Goal: Task Accomplishment & Management: Manage account settings

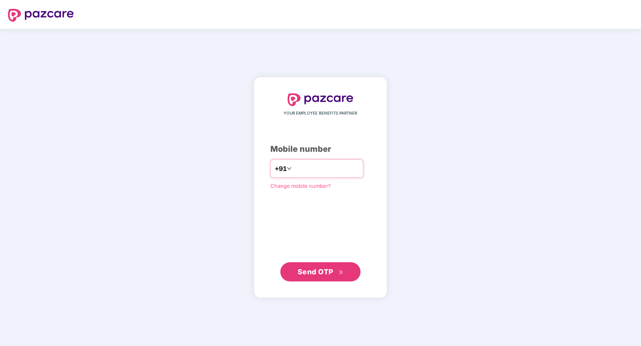
click at [315, 170] on input "number" at bounding box center [326, 168] width 66 height 13
type input "**********"
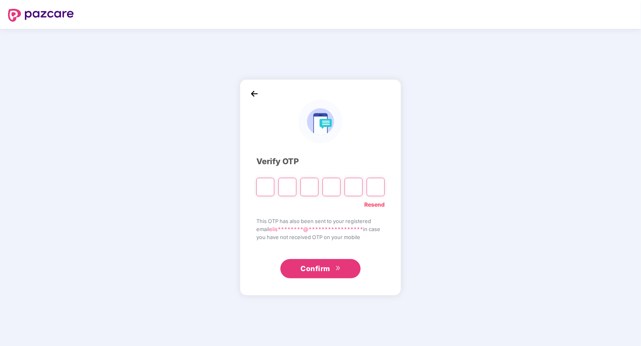
type input "*"
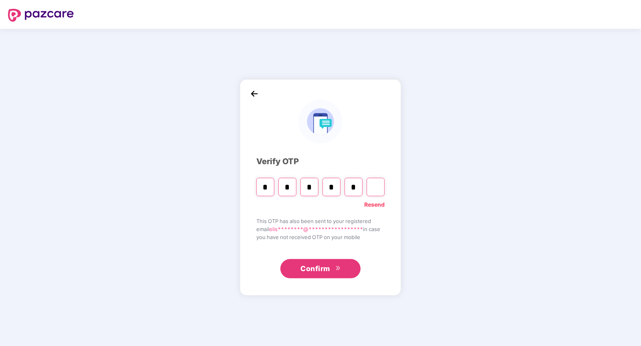
type input "*"
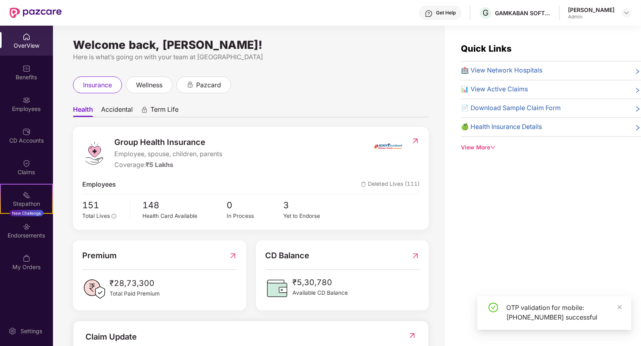
click at [39, 51] on div "OverView" at bounding box center [26, 41] width 53 height 30
click at [31, 82] on div "Benefits" at bounding box center [26, 72] width 53 height 30
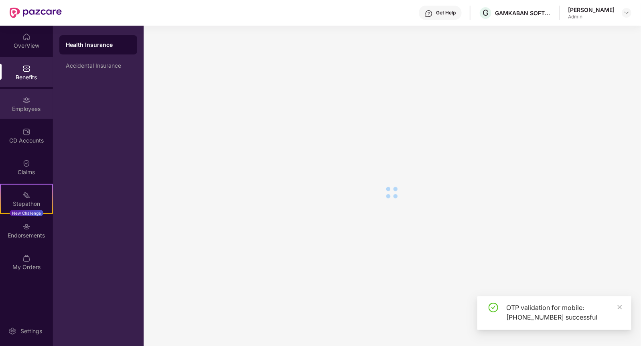
click at [30, 103] on img at bounding box center [26, 100] width 8 height 8
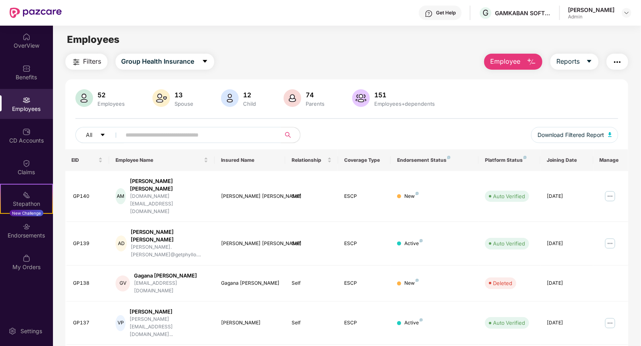
click at [148, 138] on input "text" at bounding box center [198, 135] width 144 height 12
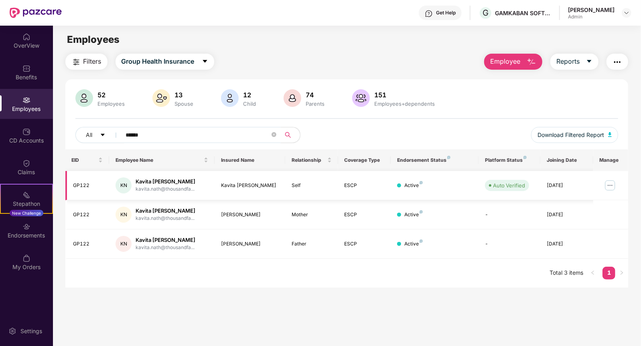
type input "******"
click at [611, 187] on img at bounding box center [609, 185] width 13 height 13
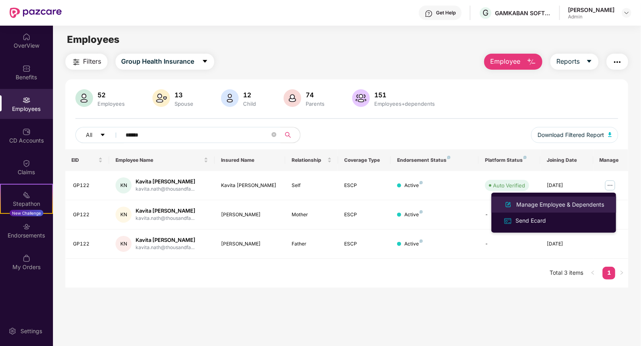
click at [551, 206] on div "Manage Employee & Dependents" at bounding box center [559, 204] width 91 height 9
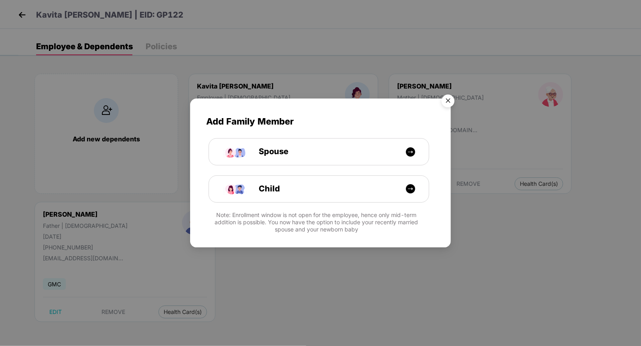
click at [449, 97] on img "Close" at bounding box center [448, 102] width 22 height 22
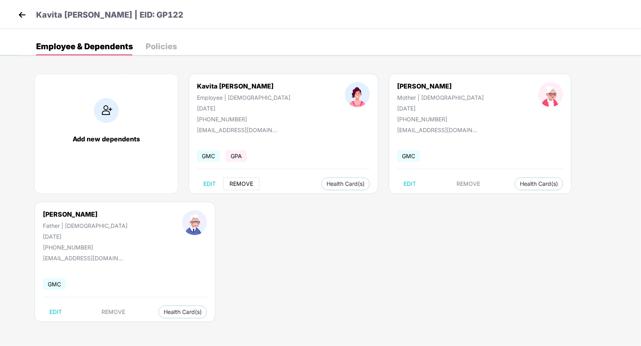
click at [239, 183] on span "REMOVE" at bounding box center [241, 184] width 24 height 6
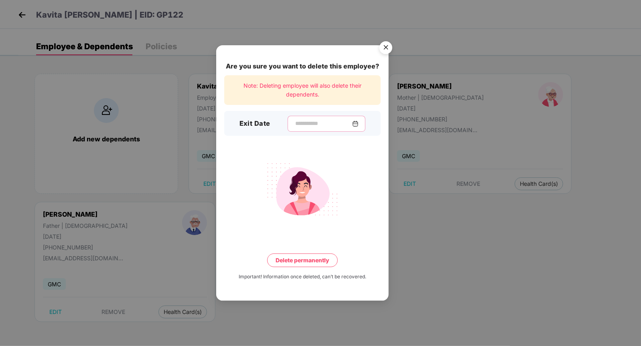
click at [324, 120] on input at bounding box center [323, 123] width 58 height 8
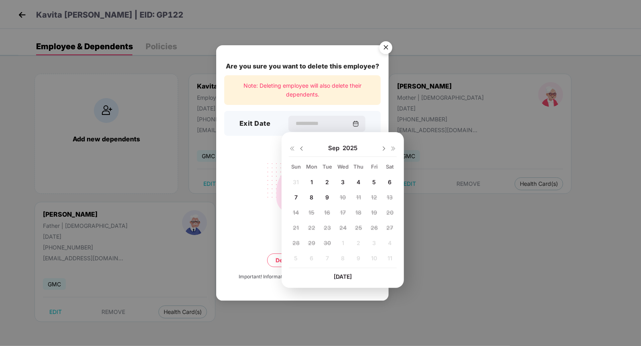
click at [360, 184] on span "4" at bounding box center [358, 182] width 4 height 7
type input "**********"
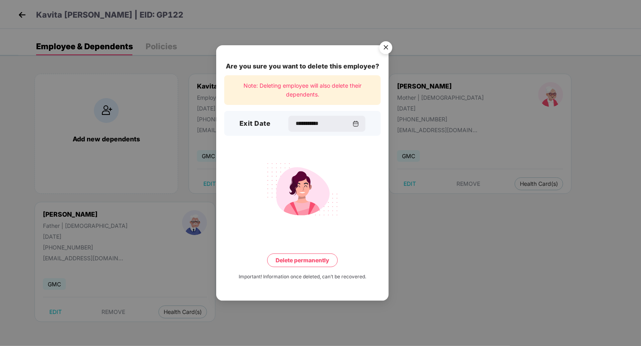
click at [309, 259] on button "Delete permanently" at bounding box center [302, 261] width 71 height 14
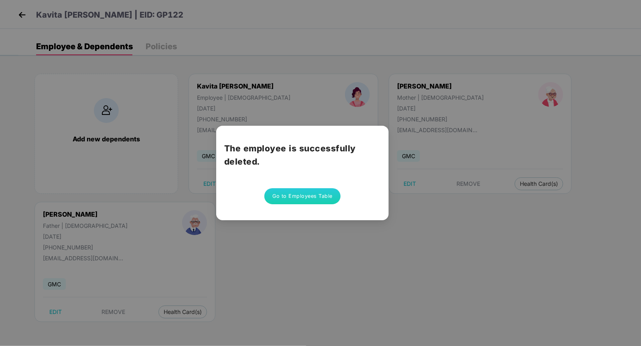
click at [299, 198] on button "Go to Employees Table" at bounding box center [302, 196] width 76 height 16
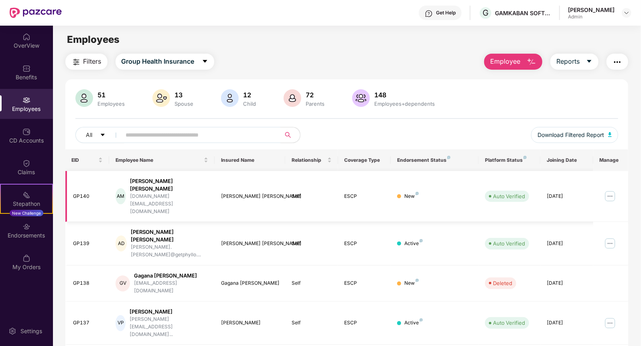
click at [609, 190] on img at bounding box center [609, 196] width 13 height 13
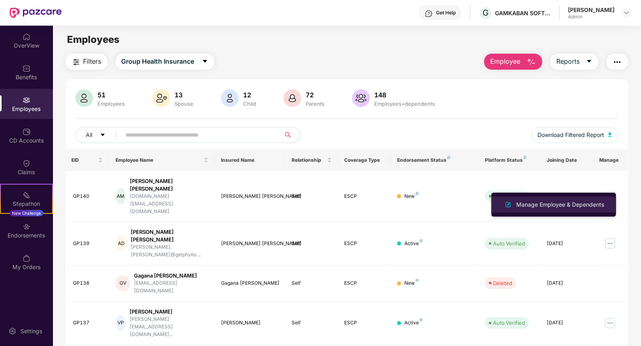
click at [543, 208] on div "Manage Employee & Dependents" at bounding box center [559, 204] width 91 height 9
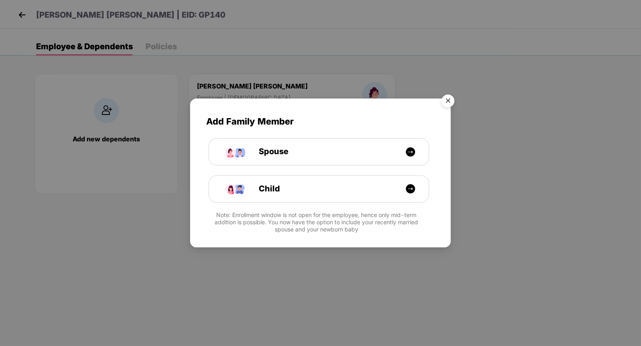
click at [272, 255] on div "Add Family Member Spouse Child Note: Enrollment window is not open for the empl…" at bounding box center [320, 173] width 641 height 346
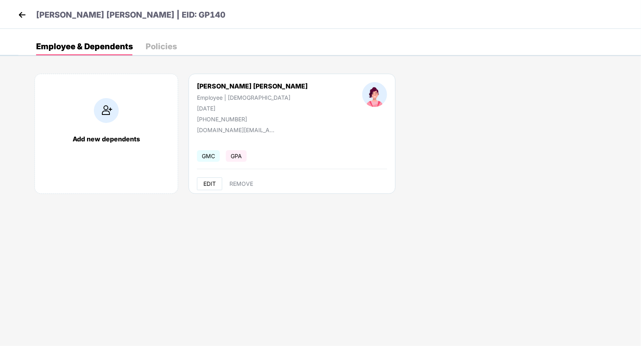
click at [209, 181] on span "EDIT" at bounding box center [209, 184] width 12 height 6
select select "******"
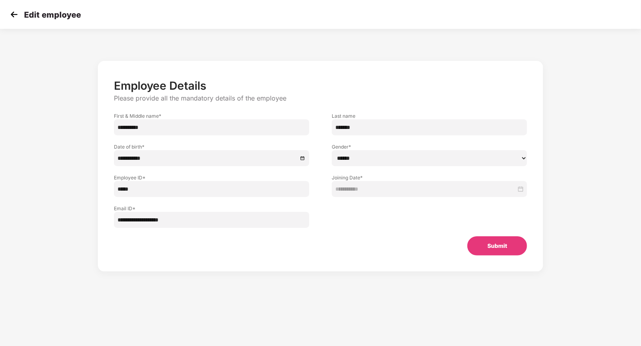
click at [18, 14] on img at bounding box center [14, 14] width 12 height 12
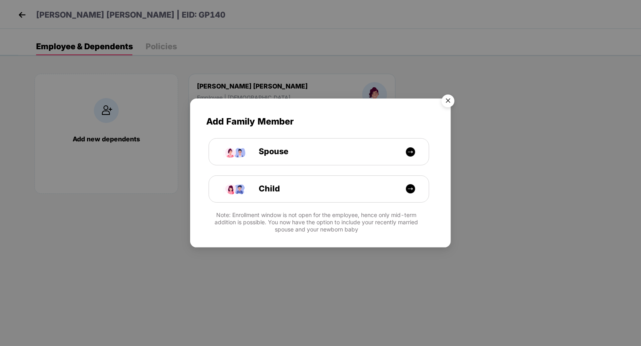
click at [107, 146] on div "Add Family Member Spouse Child Note: Enrollment window is not open for the empl…" at bounding box center [320, 173] width 641 height 346
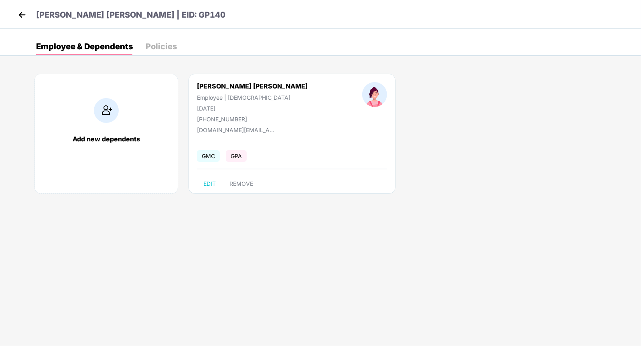
click at [105, 116] on img at bounding box center [106, 110] width 25 height 25
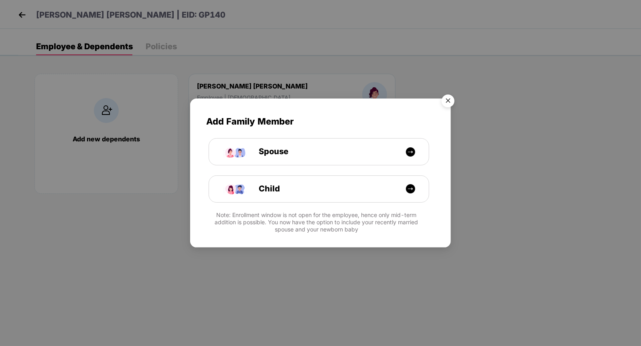
click at [105, 116] on div "Add Family Member Spouse Child Note: Enrollment window is not open for the empl…" at bounding box center [320, 173] width 641 height 346
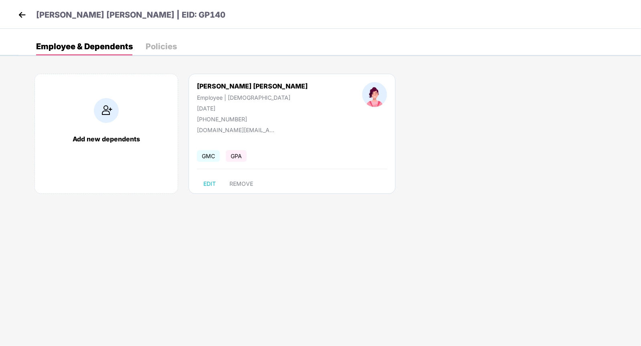
click at [105, 116] on img at bounding box center [106, 110] width 25 height 25
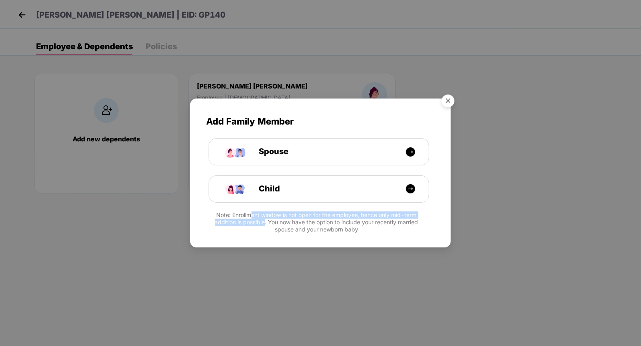
drag, startPoint x: 250, startPoint y: 214, endPoint x: 265, endPoint y: 219, distance: 15.6
click at [265, 219] on div "Note: Enrollment window is not open for the employee, hence only mid-term addit…" at bounding box center [320, 223] width 229 height 22
drag, startPoint x: 213, startPoint y: 214, endPoint x: 360, endPoint y: 241, distance: 149.4
click at [360, 241] on div "Add Family Member Spouse Child Note: Enrollment window is not open for the empl…" at bounding box center [320, 173] width 261 height 149
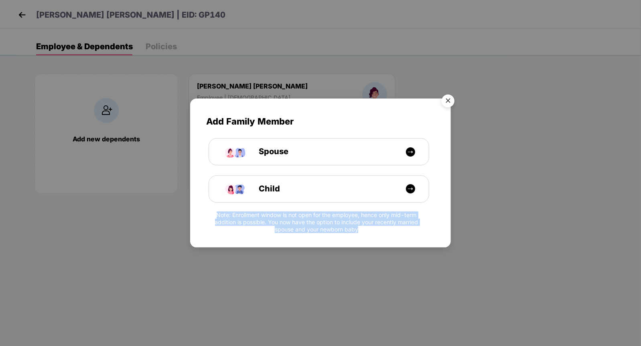
click at [360, 241] on div at bounding box center [320, 244] width 261 height 8
drag, startPoint x: 366, startPoint y: 230, endPoint x: 194, endPoint y: 212, distance: 173.7
click at [194, 212] on div "Add Family Member Spouse Child Note: Enrollment window is not open for the empl…" at bounding box center [320, 169] width 261 height 141
drag, startPoint x: 194, startPoint y: 212, endPoint x: 418, endPoint y: 235, distance: 225.2
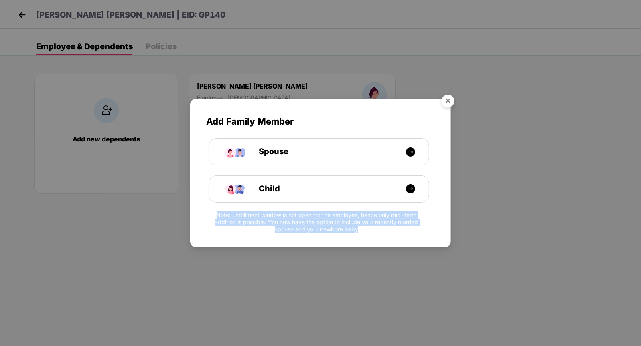
click at [418, 235] on div "Add Family Member Spouse Child Note: Enrollment window is not open for the empl…" at bounding box center [320, 169] width 261 height 141
drag, startPoint x: 207, startPoint y: 211, endPoint x: 409, endPoint y: 240, distance: 203.3
click at [409, 240] on div "Add Family Member Spouse Child Note: Enrollment window is not open for the empl…" at bounding box center [320, 173] width 261 height 149
click at [409, 240] on div at bounding box center [320, 244] width 261 height 8
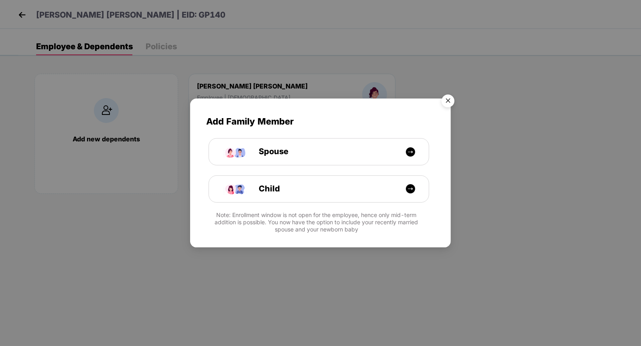
click at [362, 72] on div "Add Family Member Spouse Child Note: Enrollment window is not open for the empl…" at bounding box center [320, 173] width 641 height 346
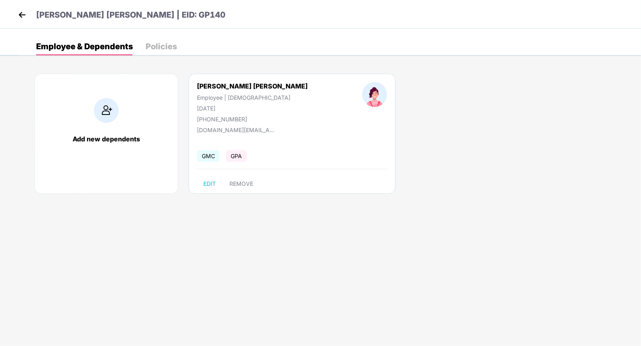
click at [20, 17] on img at bounding box center [22, 15] width 12 height 12
